Goal: Transaction & Acquisition: Download file/media

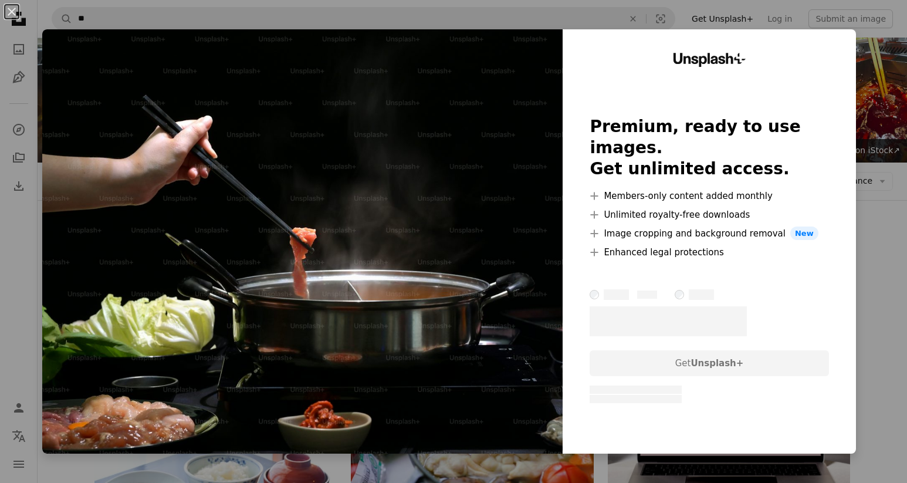
scroll to position [194, 0]
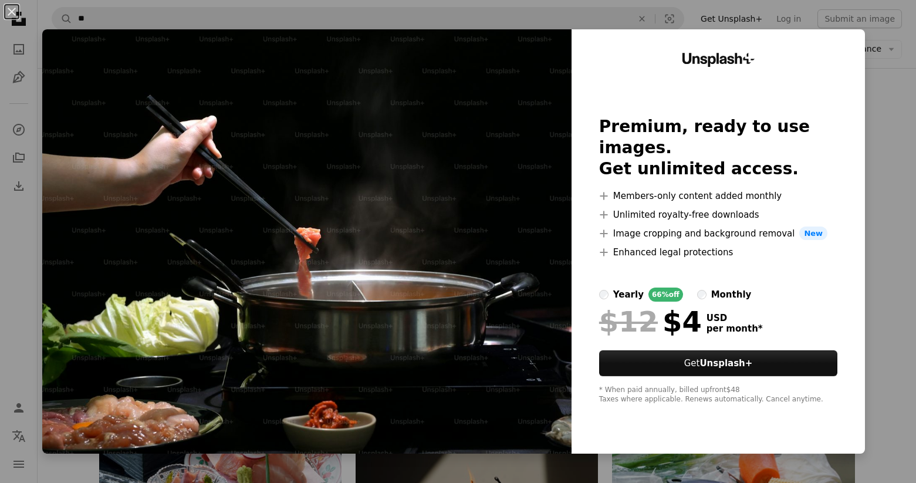
click at [880, 72] on div "An X shape Unsplash+ Premium, ready to use images. Get unlimited access. A plus…" at bounding box center [458, 241] width 916 height 483
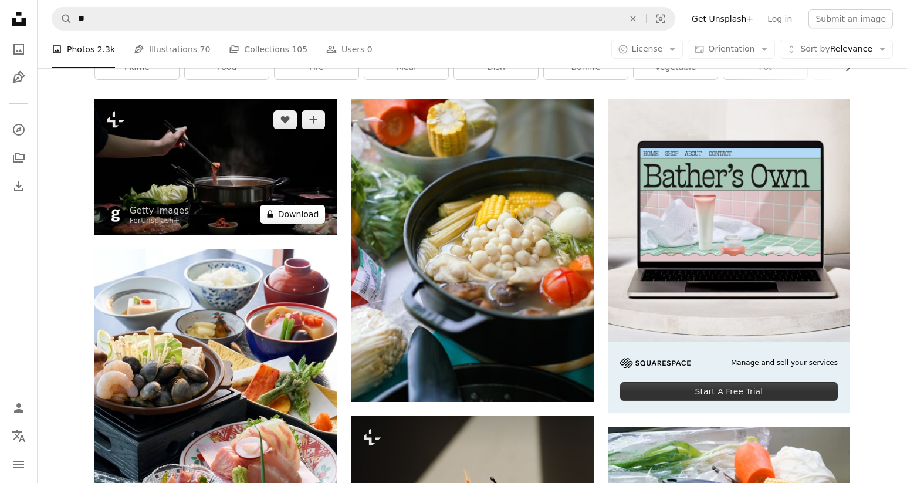
click at [300, 209] on button "A lock Download" at bounding box center [293, 214] width 66 height 19
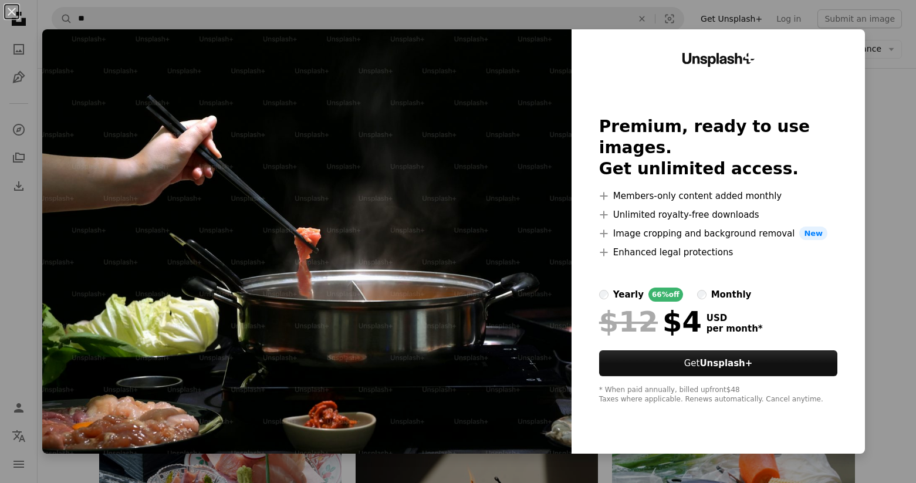
click at [871, 140] on div "An X shape Unsplash+ Premium, ready to use images. Get unlimited access. A plus…" at bounding box center [458, 241] width 916 height 483
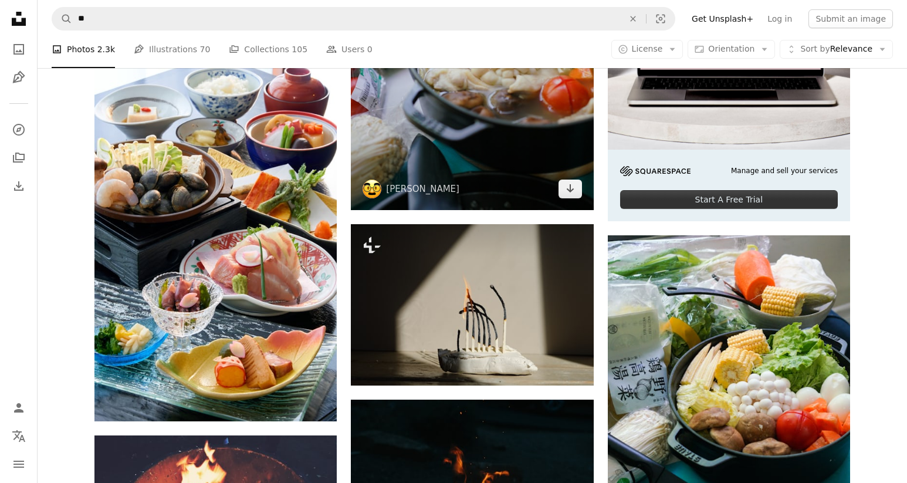
scroll to position [303, 0]
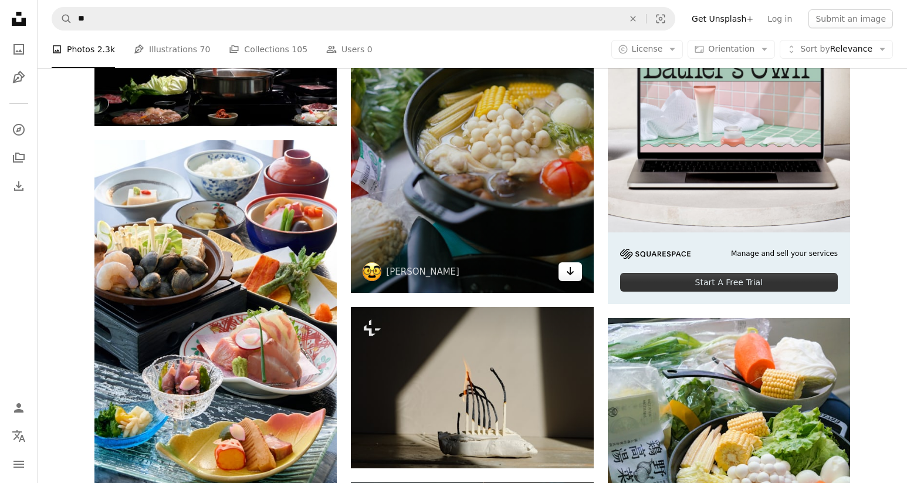
click at [566, 275] on icon "Arrow pointing down" at bounding box center [570, 271] width 9 height 14
